Goal: Check status

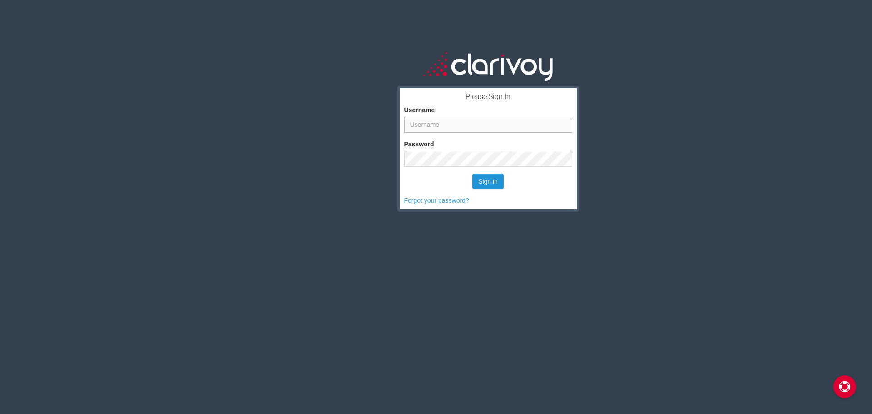
type input "traviswilliams"
click at [484, 182] on button "Sign in" at bounding box center [487, 180] width 31 height 15
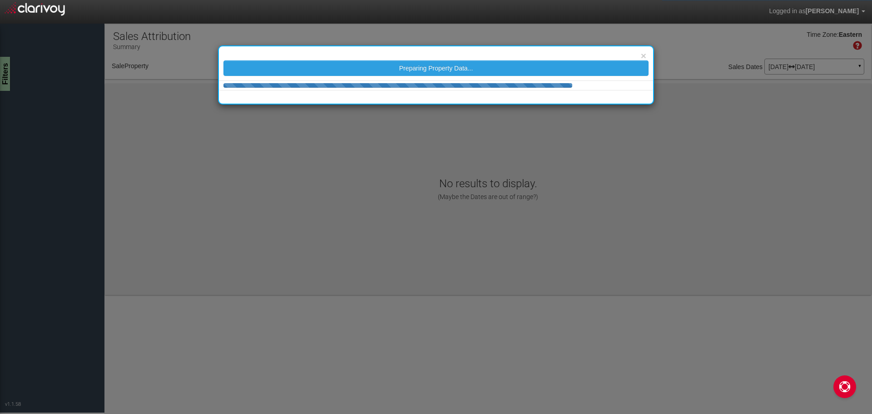
select select "object:39"
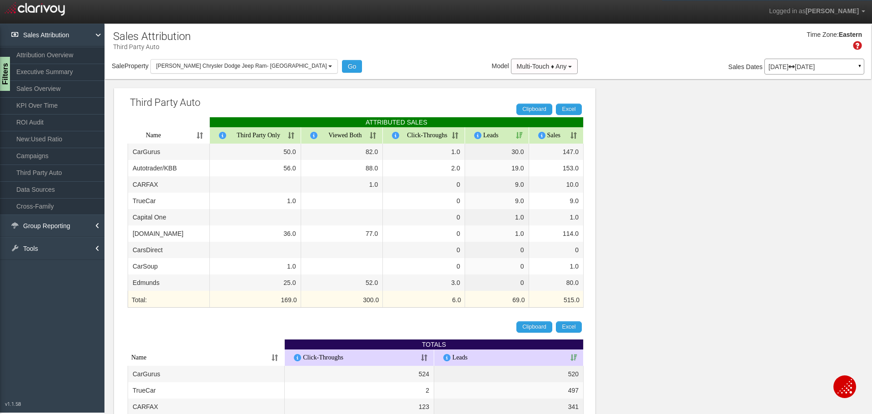
click at [810, 67] on p "[DATE] [DATE]" at bounding box center [814, 67] width 92 height 6
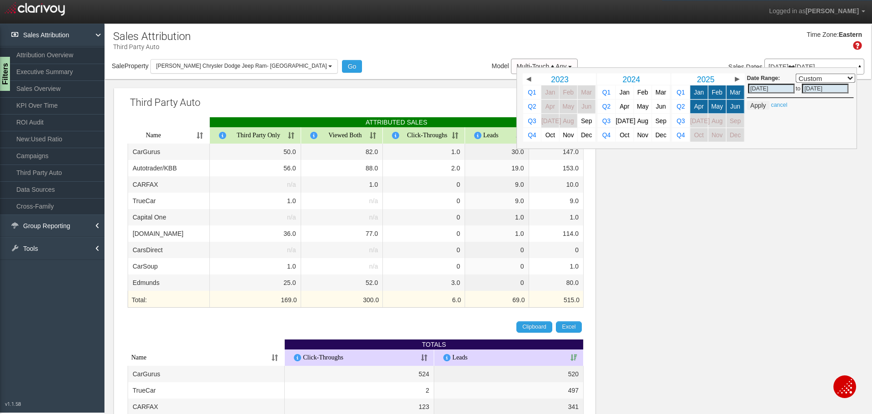
click at [653, 47] on div "Time Zone: Eastern" at bounding box center [488, 44] width 766 height 30
